Goal: Transaction & Acquisition: Download file/media

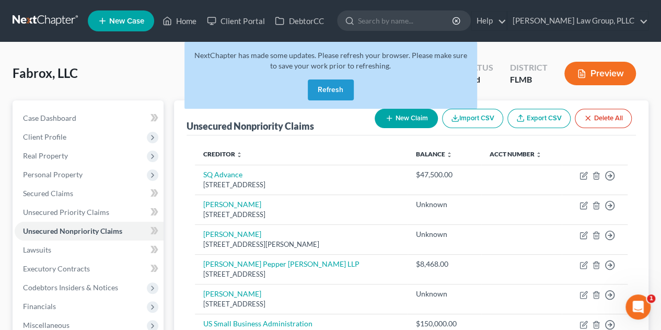
click at [43, 20] on link at bounding box center [46, 20] width 67 height 19
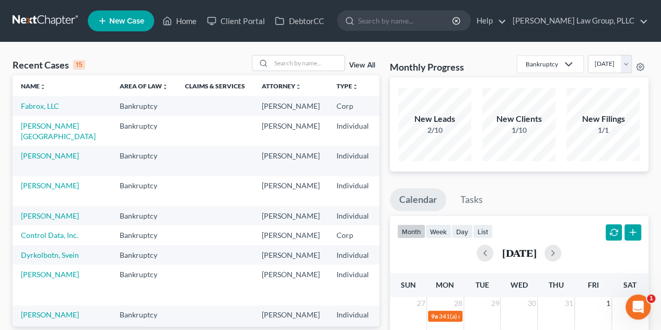
scroll to position [174, 0]
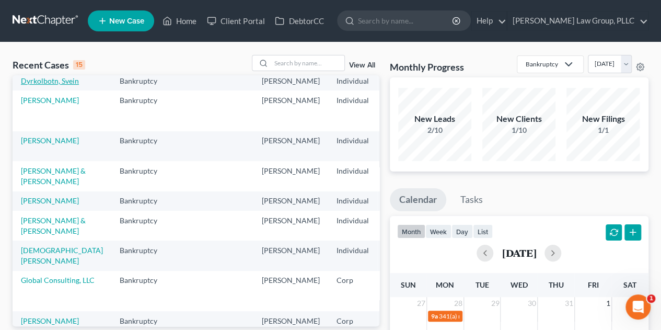
click at [45, 85] on link "Dyrkolbotn, Svein" at bounding box center [50, 80] width 58 height 9
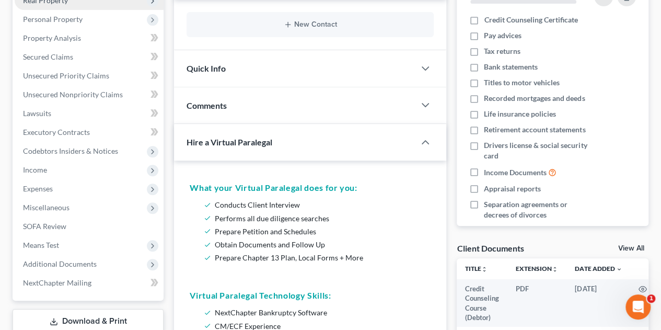
scroll to position [348, 0]
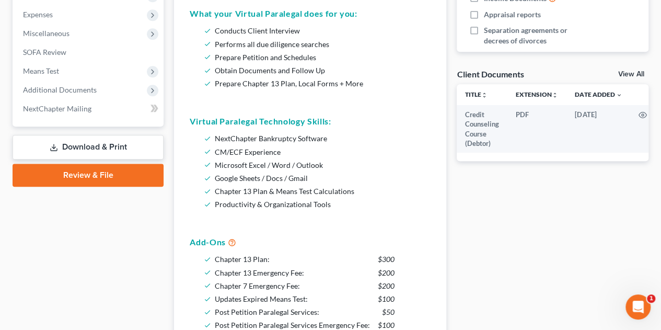
click at [135, 144] on link "Download & Print" at bounding box center [88, 147] width 151 height 25
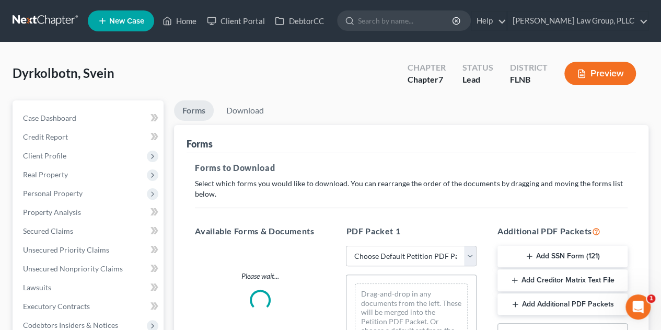
scroll to position [174, 0]
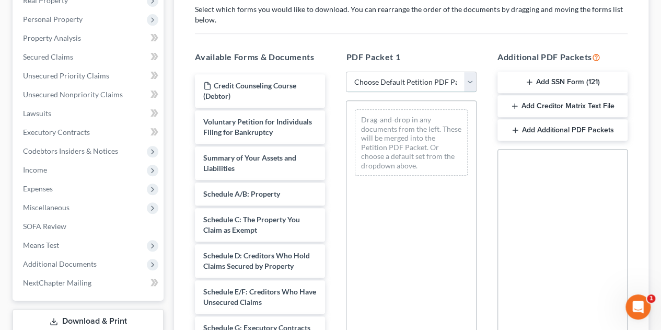
click at [472, 80] on select "Choose Default Petition PDF Packet Complete Bankruptcy Petition (all forms and …" at bounding box center [411, 82] width 130 height 21
click at [473, 78] on select "Choose Default Petition PDF Packet Complete Bankruptcy Petition (all forms and …" at bounding box center [411, 82] width 130 height 21
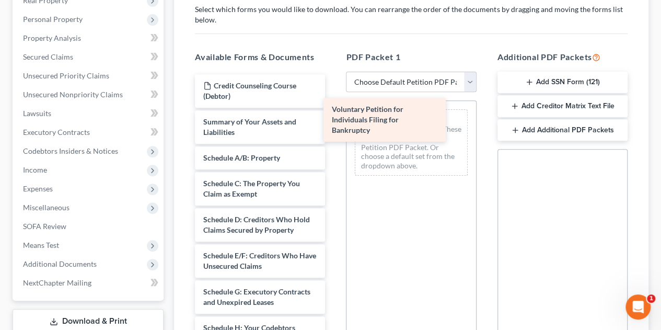
drag, startPoint x: 282, startPoint y: 148, endPoint x: 412, endPoint y: 135, distance: 130.7
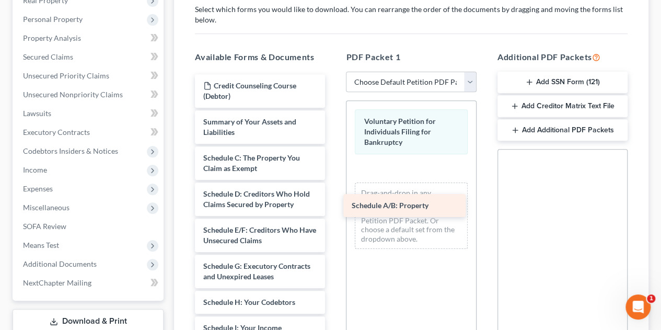
drag, startPoint x: 278, startPoint y: 159, endPoint x: 426, endPoint y: 208, distance: 156.2
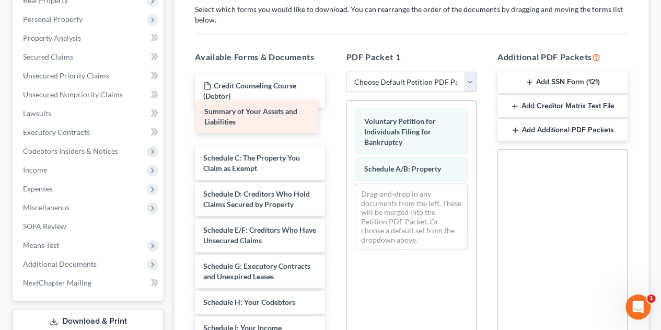
drag, startPoint x: 291, startPoint y: 117, endPoint x: 292, endPoint y: 108, distance: 9.5
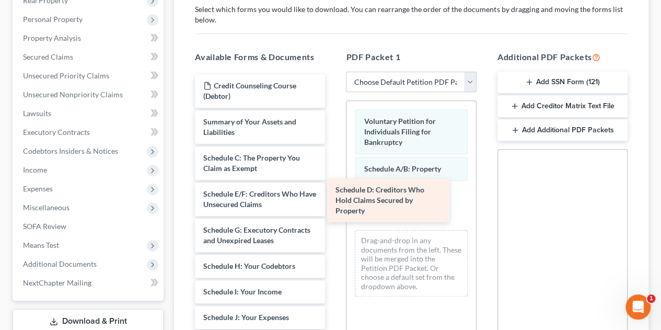
drag, startPoint x: 288, startPoint y: 203, endPoint x: 444, endPoint y: 215, distance: 156.7
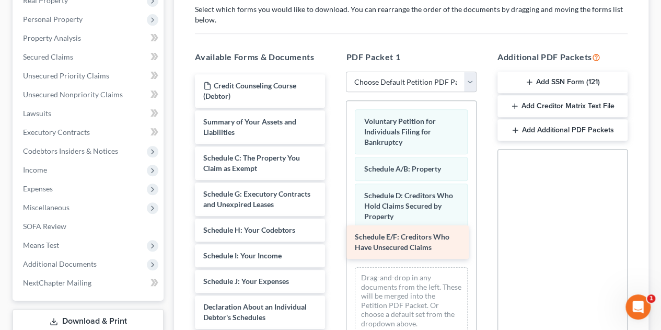
drag, startPoint x: 304, startPoint y: 202, endPoint x: 456, endPoint y: 244, distance: 158.4
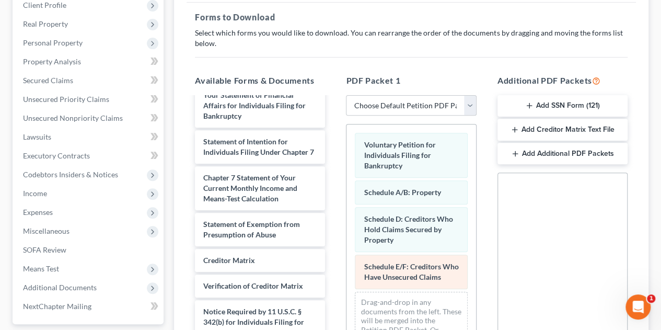
scroll to position [325, 0]
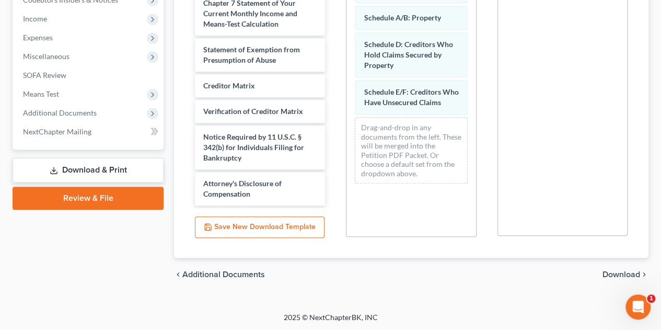
click at [615, 272] on span "Download" at bounding box center [622, 274] width 38 height 8
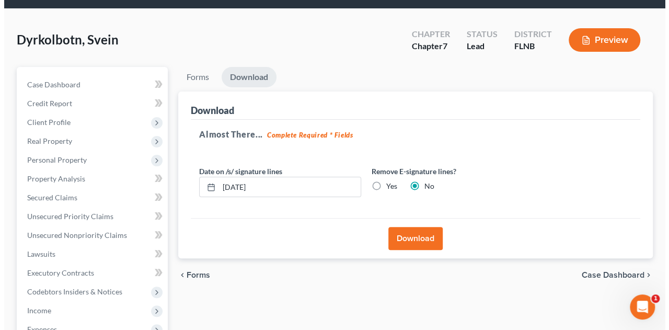
scroll to position [0, 0]
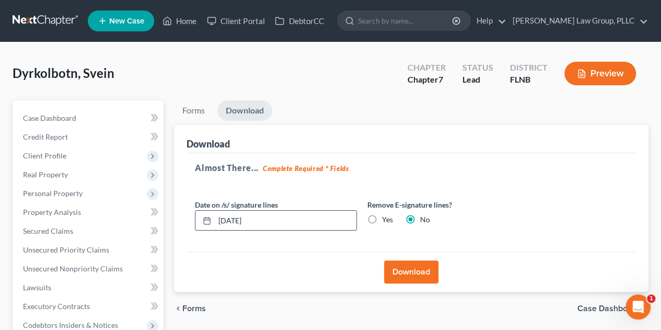
click at [302, 222] on input "08/17/2025" at bounding box center [286, 221] width 142 height 20
click at [296, 224] on input "08/17/2025" at bounding box center [286, 221] width 142 height 20
type input "08/18/2025"
click at [382, 216] on label "Yes" at bounding box center [387, 219] width 11 height 10
click at [386, 216] on input "Yes" at bounding box center [389, 217] width 7 height 7
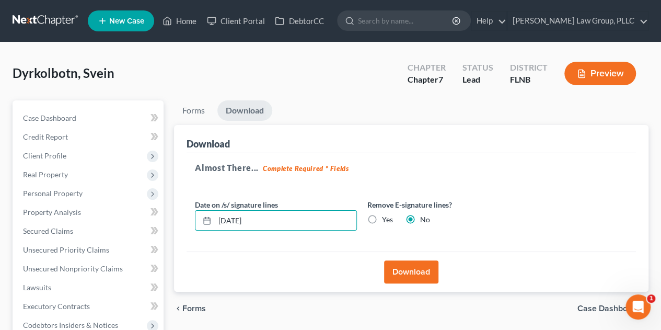
radio input "true"
radio input "false"
click at [414, 270] on button "Download" at bounding box center [411, 271] width 54 height 23
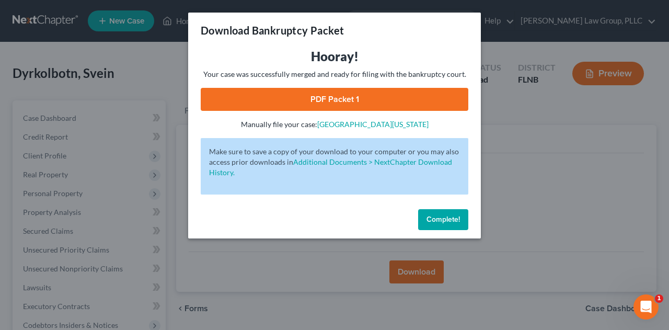
click at [463, 97] on link "PDF Packet 1" at bounding box center [335, 99] width 268 height 23
